Goal: Transaction & Acquisition: Purchase product/service

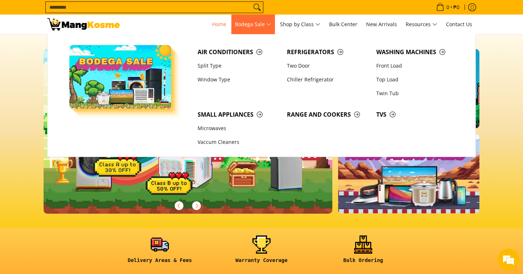
click at [259, 29] on span "Bodega Sale" at bounding box center [253, 24] width 36 height 9
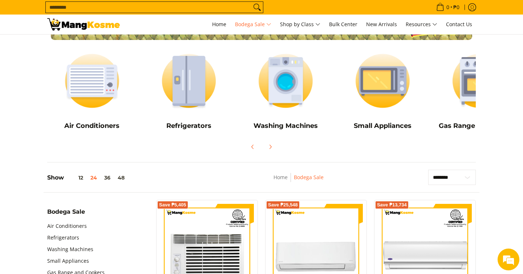
scroll to position [47, 0]
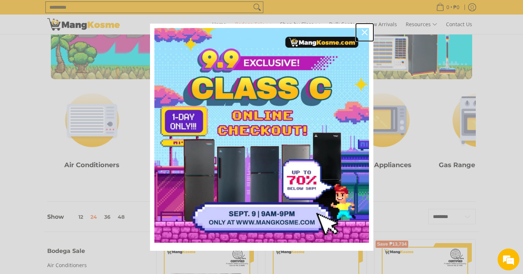
click at [363, 32] on icon "close icon" at bounding box center [365, 32] width 6 height 6
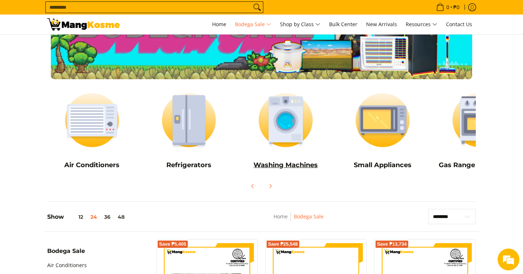
scroll to position [0, 0]
click at [270, 186] on icon "Next" at bounding box center [270, 186] width 6 height 6
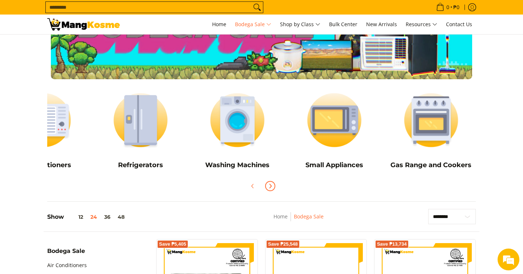
click at [270, 186] on icon "Next" at bounding box center [270, 186] width 6 height 6
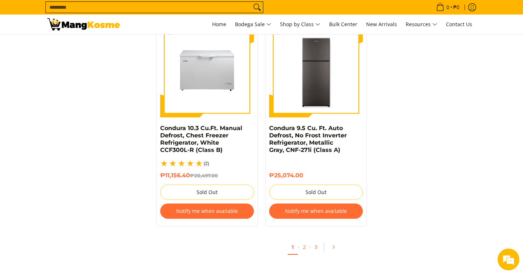
scroll to position [1562, 0]
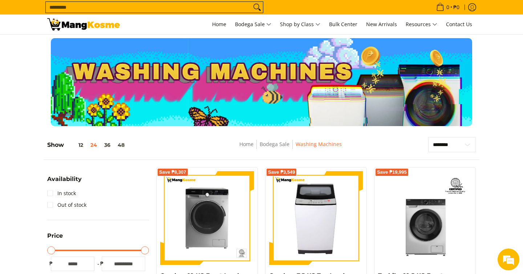
scroll to position [69, 0]
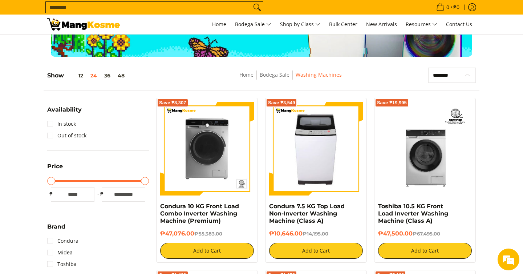
click at [453, 75] on select "**********" at bounding box center [452, 75] width 48 height 15
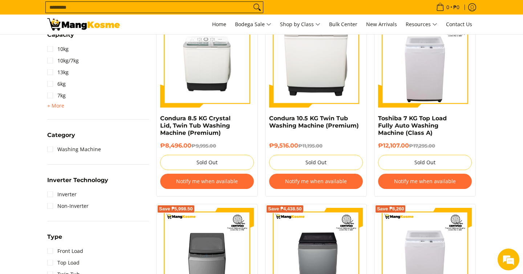
scroll to position [288, 0]
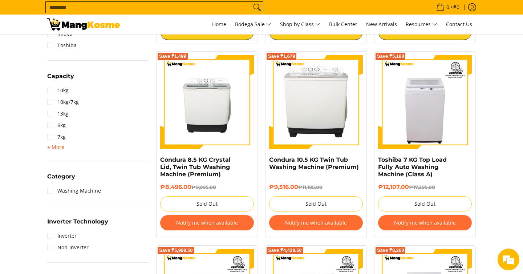
click at [58, 145] on span "+ More" at bounding box center [55, 147] width 17 height 6
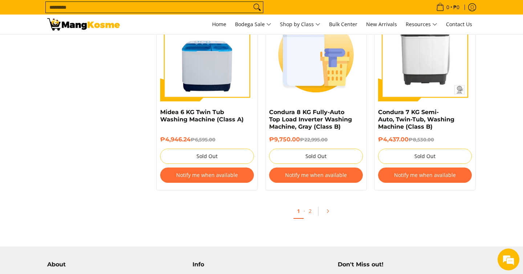
scroll to position [1534, 0]
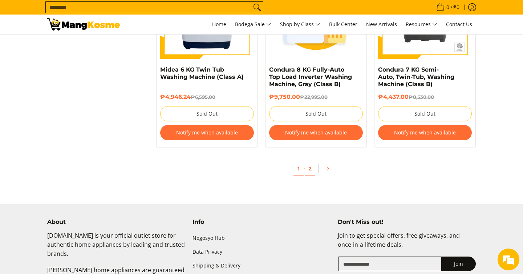
click at [307, 172] on link "2" at bounding box center [310, 168] width 10 height 15
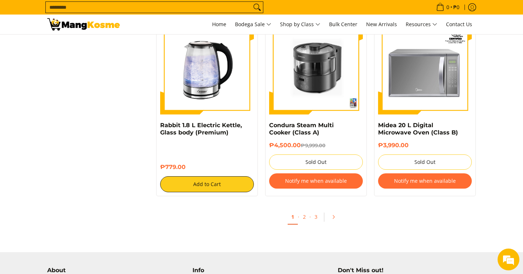
scroll to position [1400, 0]
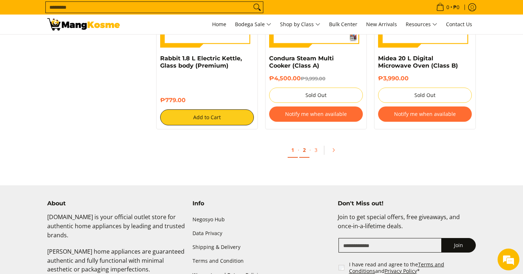
click at [303, 155] on link "2" at bounding box center [304, 150] width 10 height 15
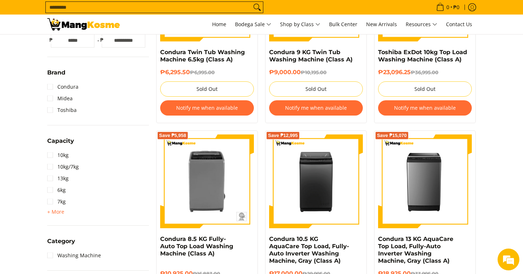
scroll to position [236, 0]
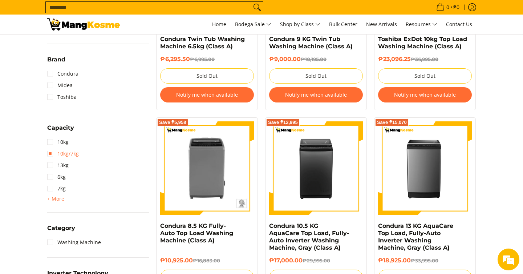
click at [78, 155] on link "10kg/7kg" at bounding box center [63, 154] width 32 height 12
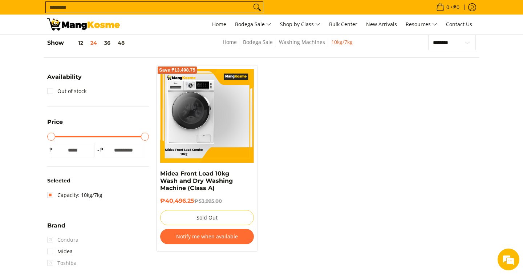
click at [231, 130] on img at bounding box center [207, 116] width 93 height 94
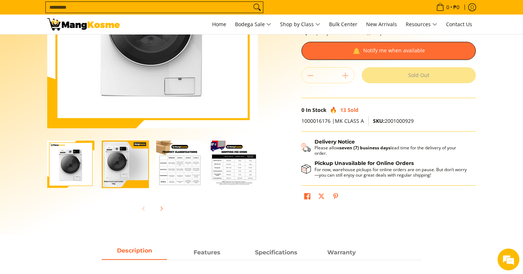
scroll to position [115, 0]
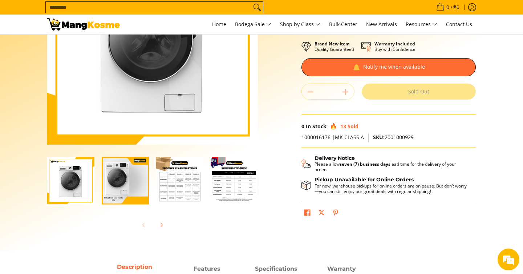
click at [129, 182] on img "Midea Front Load 10kg Wash and Dry Washing Machine (Class A)-2" at bounding box center [125, 181] width 47 height 56
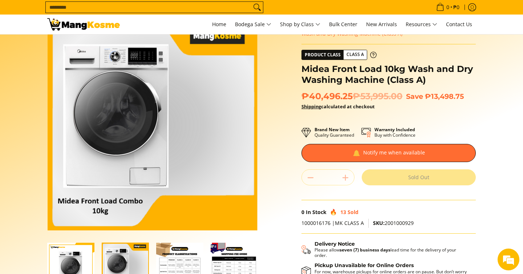
scroll to position [25, 0]
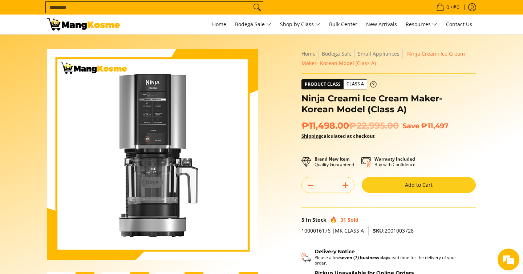
click at [373, 82] on icon at bounding box center [373, 84] width 7 height 7
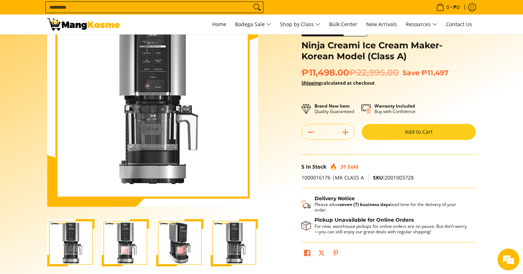
scroll to position [54, 0]
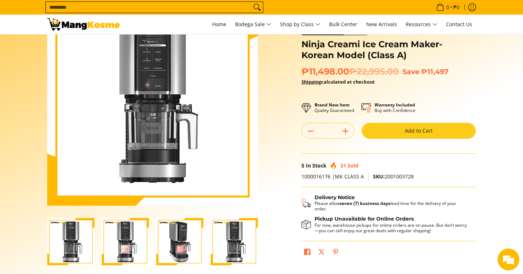
click at [139, 232] on img "ninja-creami-ice-cream-maker-gray-korean-model-with-sample-content-full-view-ma…" at bounding box center [125, 241] width 47 height 47
click at [163, 235] on img "ninja-creami-ice-cream-maker-gray-korean-model-with-sample-content-right-side-v…" at bounding box center [179, 241] width 47 height 47
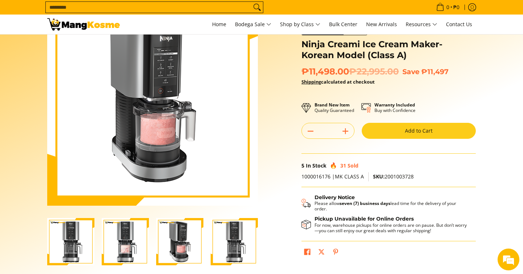
click at [227, 247] on img "Ninja Creami Ice Cream Maker- Korean Model (Class A)-4" at bounding box center [234, 241] width 47 height 47
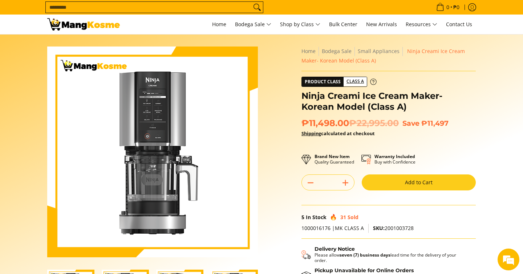
scroll to position [1, 0]
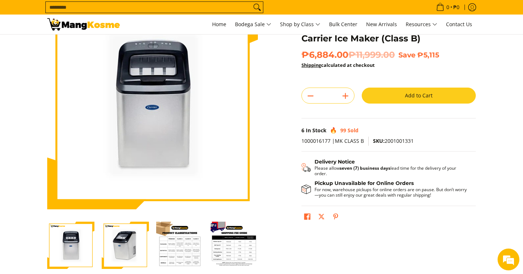
scroll to position [52, 0]
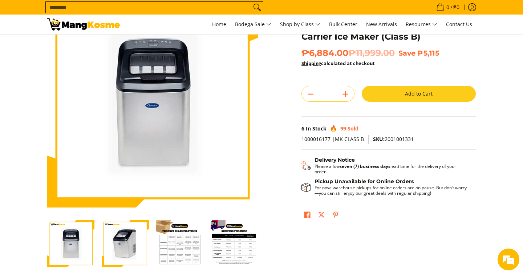
click at [153, 228] on div at bounding box center [180, 243] width 54 height 56
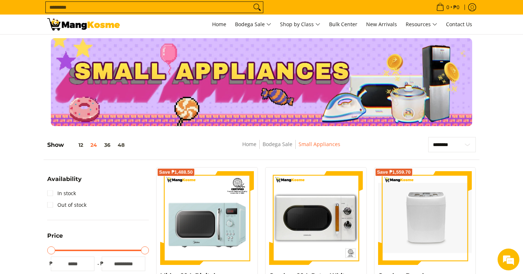
click at [193, 8] on input "Search..." at bounding box center [149, 7] width 206 height 11
type input "*****"
click at [251, 2] on button "Search" at bounding box center [257, 7] width 12 height 11
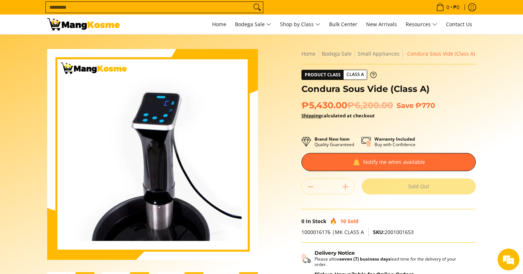
click at [279, 153] on div "Skip to Main Content Enable zoom Disable zoom Enable zoom Disable zoom Home" at bounding box center [262, 204] width 436 height 310
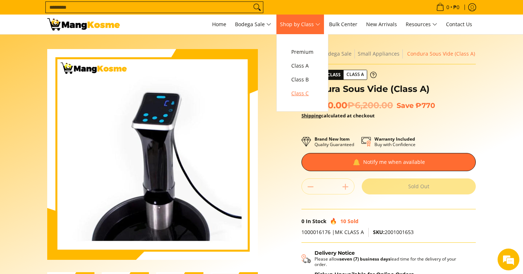
click at [308, 92] on span "Class C" at bounding box center [302, 93] width 22 height 9
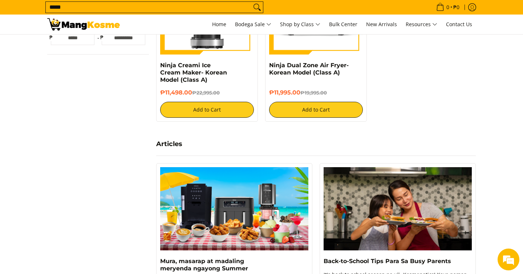
scroll to position [280, 0]
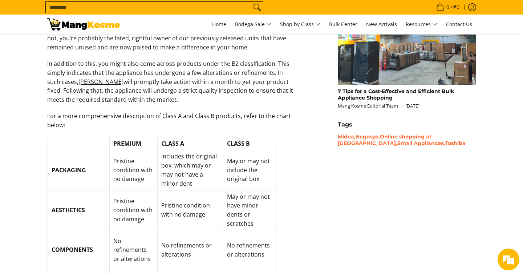
scroll to position [776, 0]
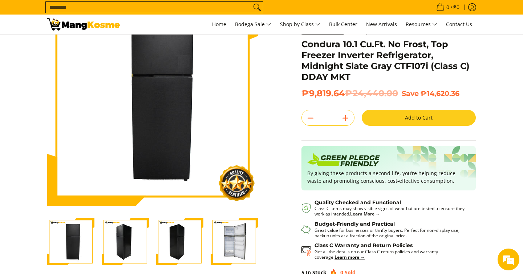
scroll to position [68, 0]
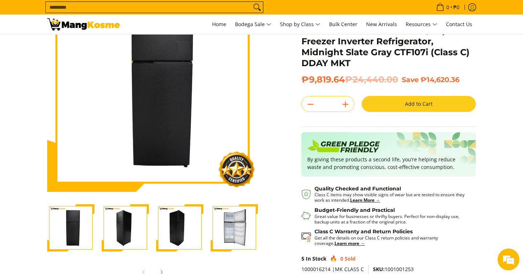
click at [231, 232] on img "Condura 10.1 Cu.Ft. No Frost, Top Freezer Inverter Refrigerator, Midnight Slate…" at bounding box center [234, 227] width 47 height 47
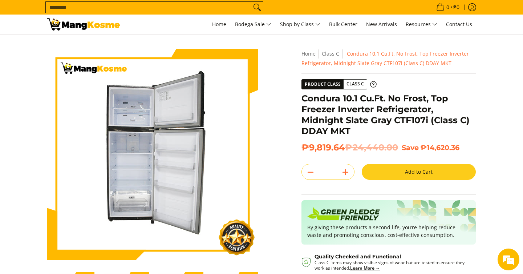
scroll to position [0, 0]
